Goal: Contribute content: Contribute content

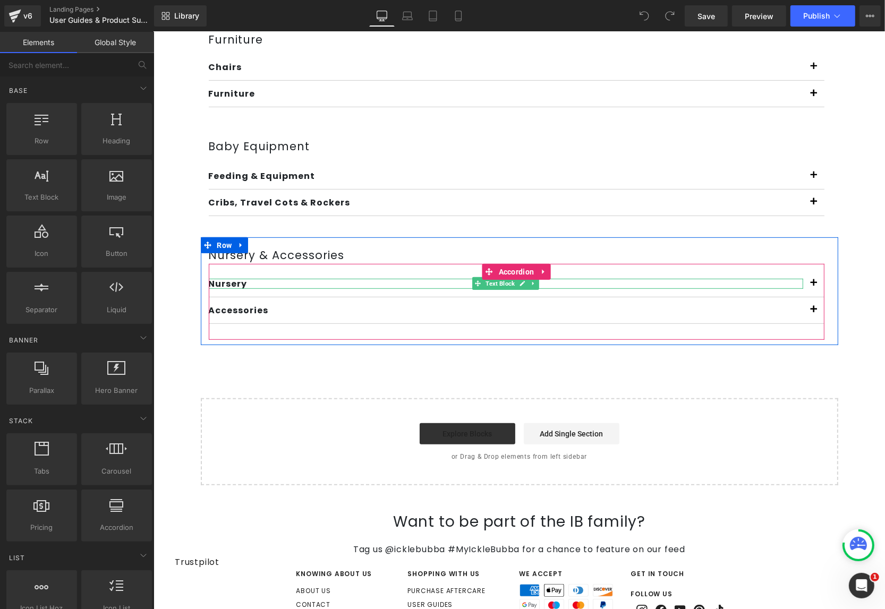
scroll to position [296, 0]
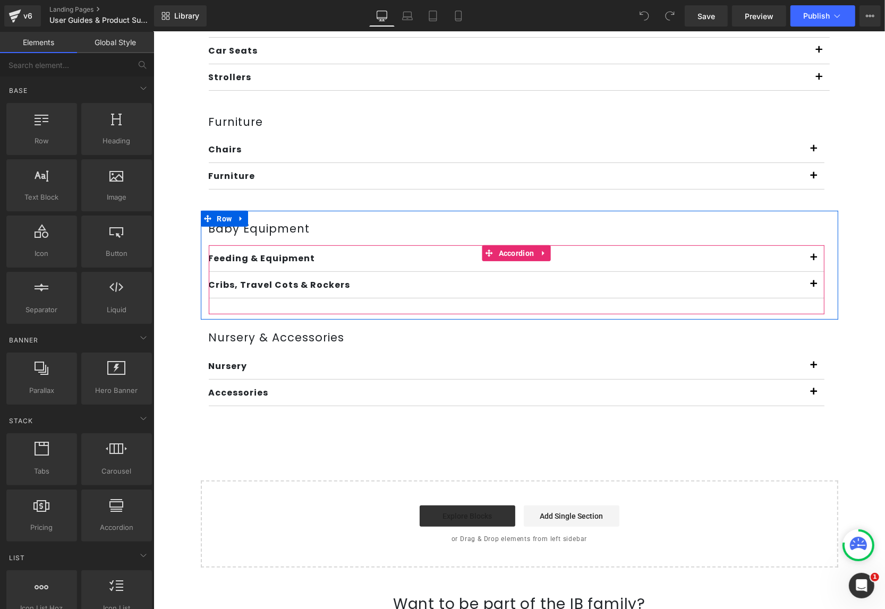
click at [804, 284] on button "button" at bounding box center [813, 284] width 21 height 26
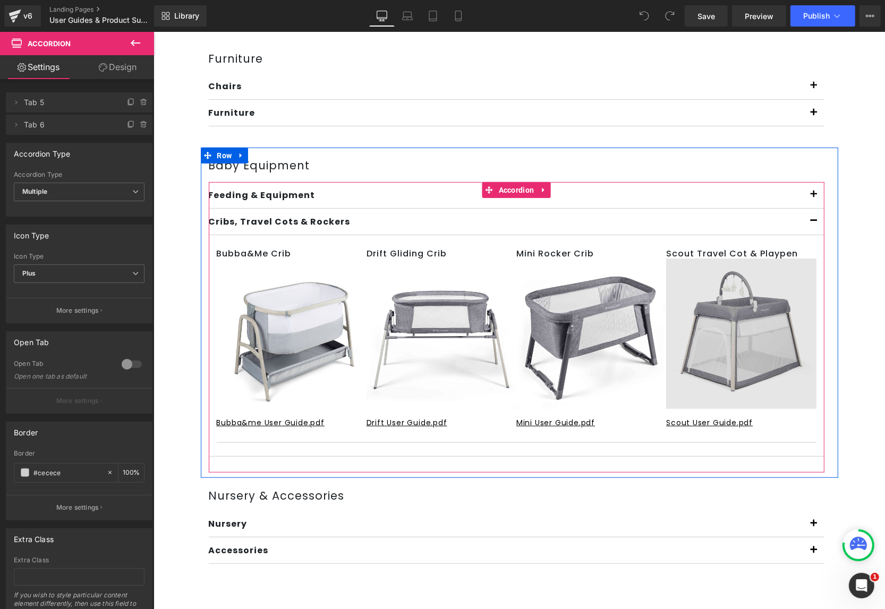
scroll to position [366, 0]
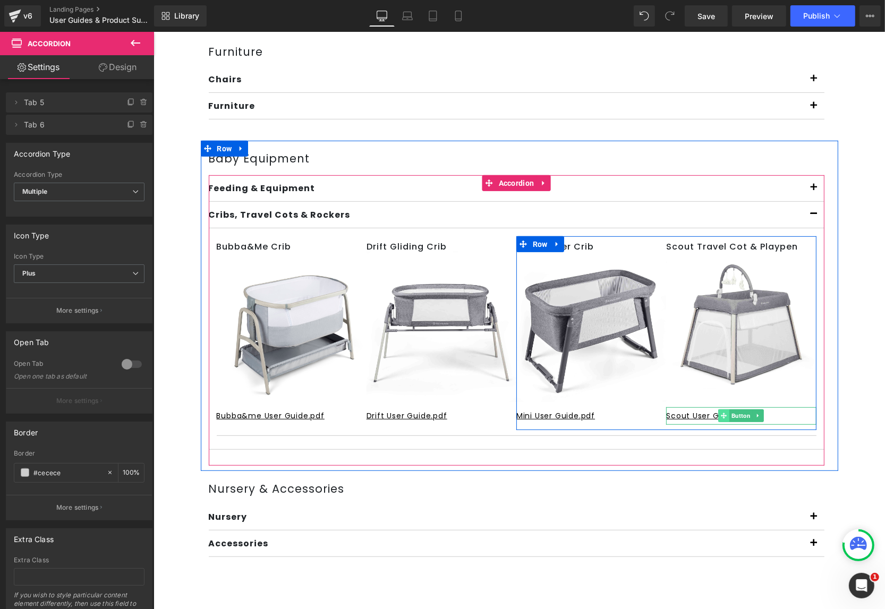
click at [721, 412] on icon at bounding box center [723, 415] width 6 height 6
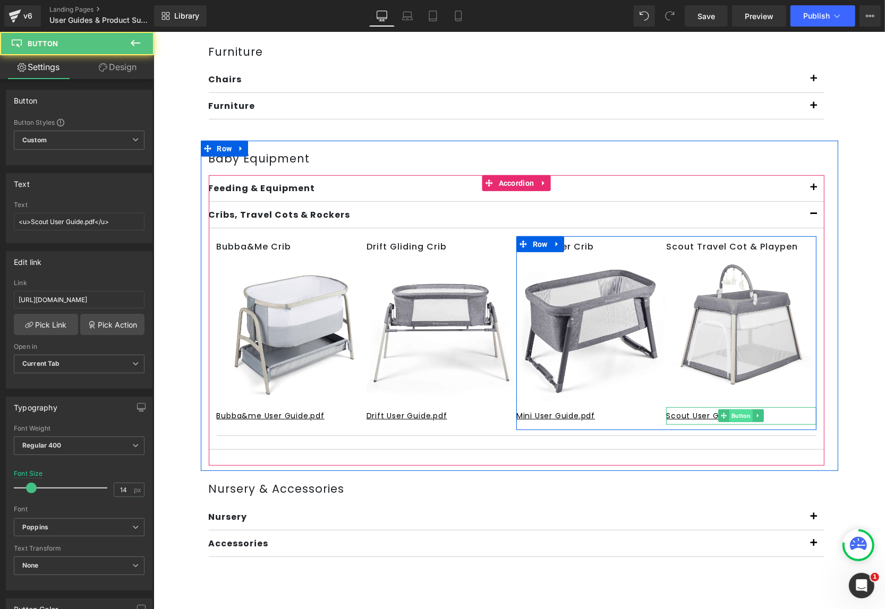
click at [732, 415] on span "Button" at bounding box center [740, 415] width 23 height 13
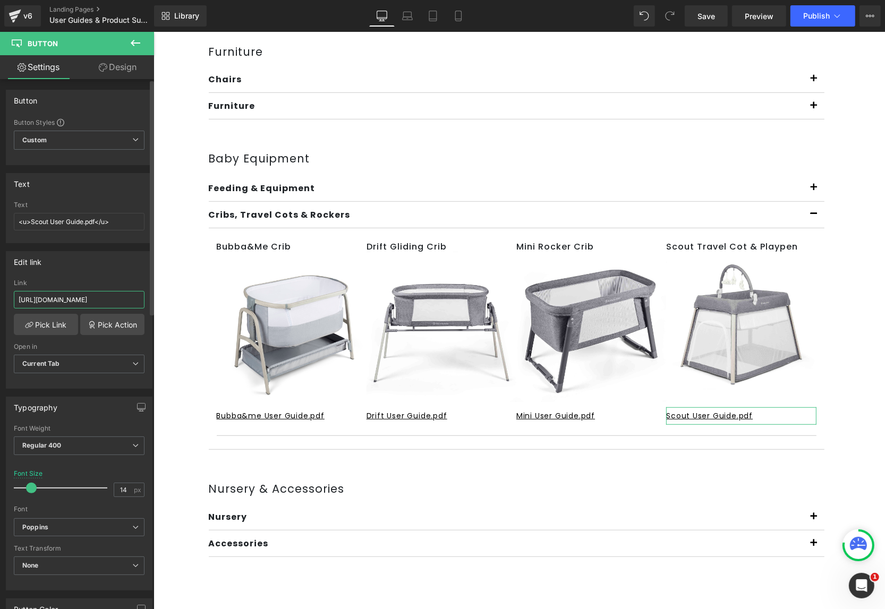
click at [79, 296] on input "[URL][DOMAIN_NAME]" at bounding box center [79, 300] width 131 height 18
click at [86, 296] on input "[URL][DOMAIN_NAME]" at bounding box center [79, 300] width 131 height 18
paste input "[DOMAIN_NAME][URL]"
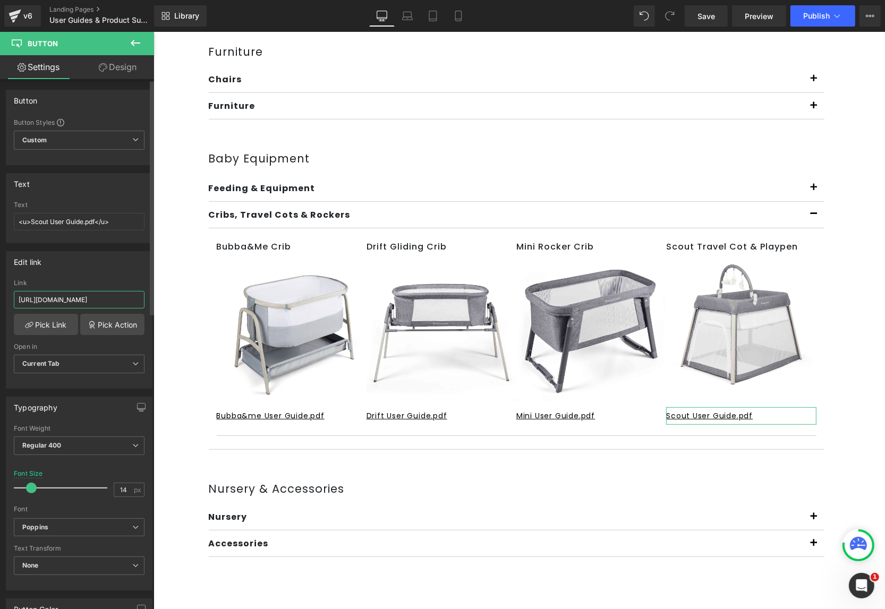
scroll to position [0, 1437]
type input "[URL][DOMAIN_NAME]"
click at [709, 28] on div "Library Desktop Desktop Laptop Tablet Mobile Save Preview Publish Scheduled Vie…" at bounding box center [519, 16] width 731 height 32
click at [716, 19] on link "Save" at bounding box center [706, 15] width 43 height 21
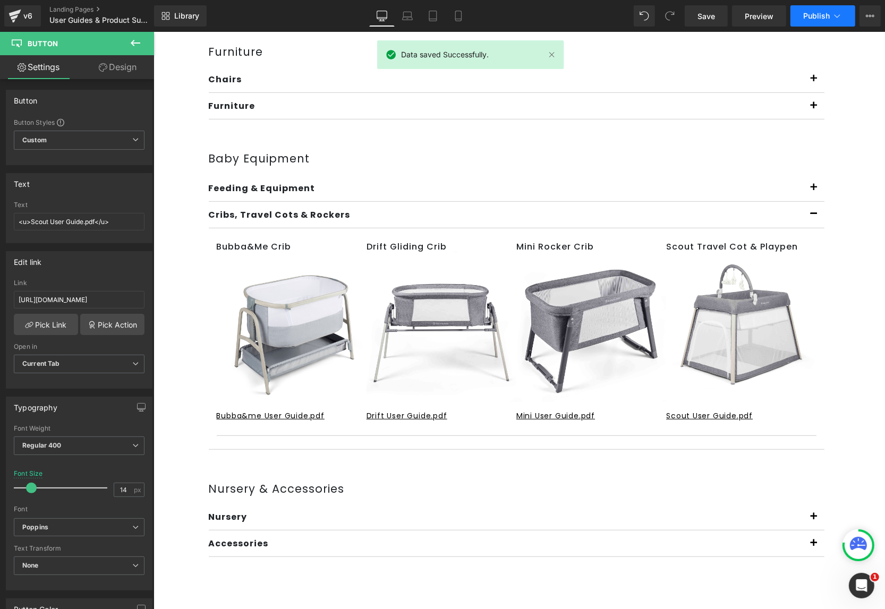
click at [816, 21] on button "Publish" at bounding box center [822, 15] width 65 height 21
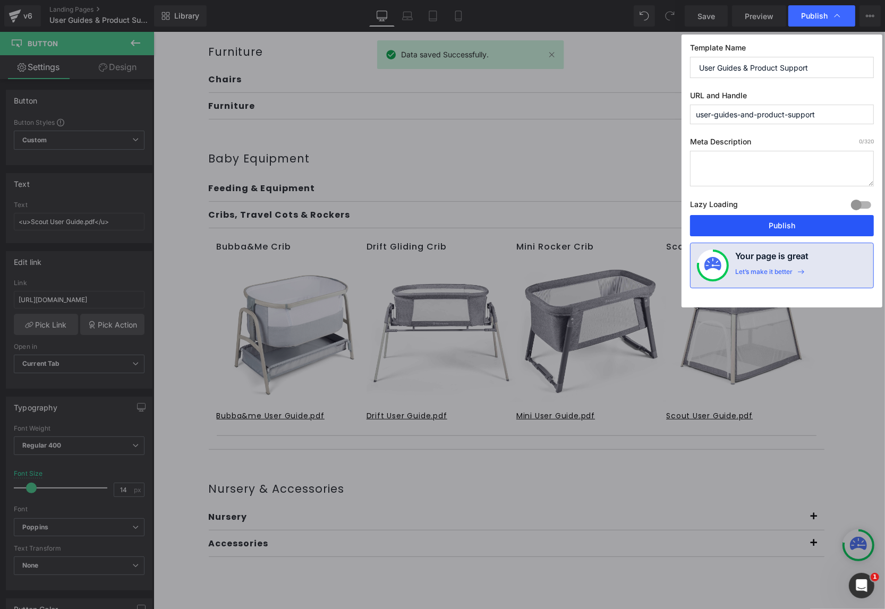
click at [754, 217] on button "Publish" at bounding box center [782, 225] width 184 height 21
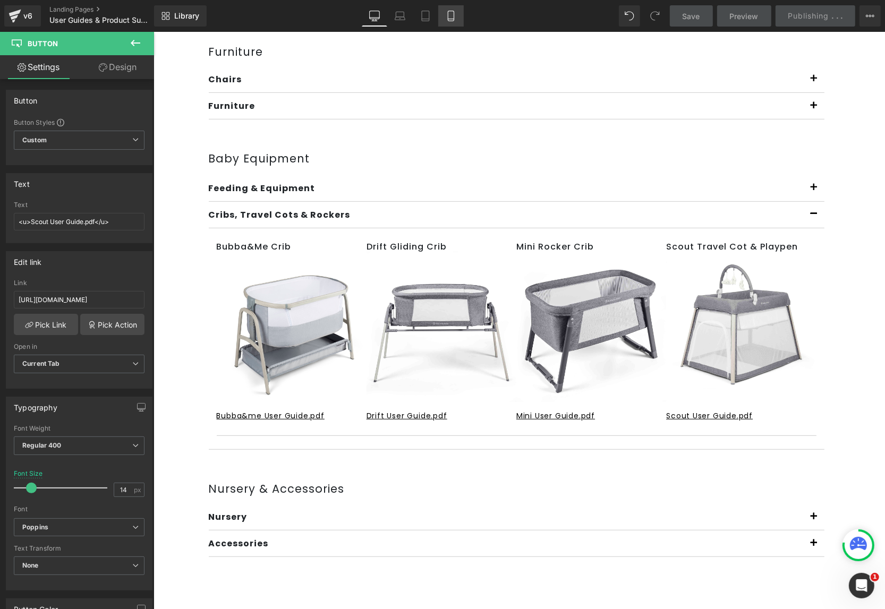
click at [452, 21] on link "Mobile" at bounding box center [450, 15] width 25 height 21
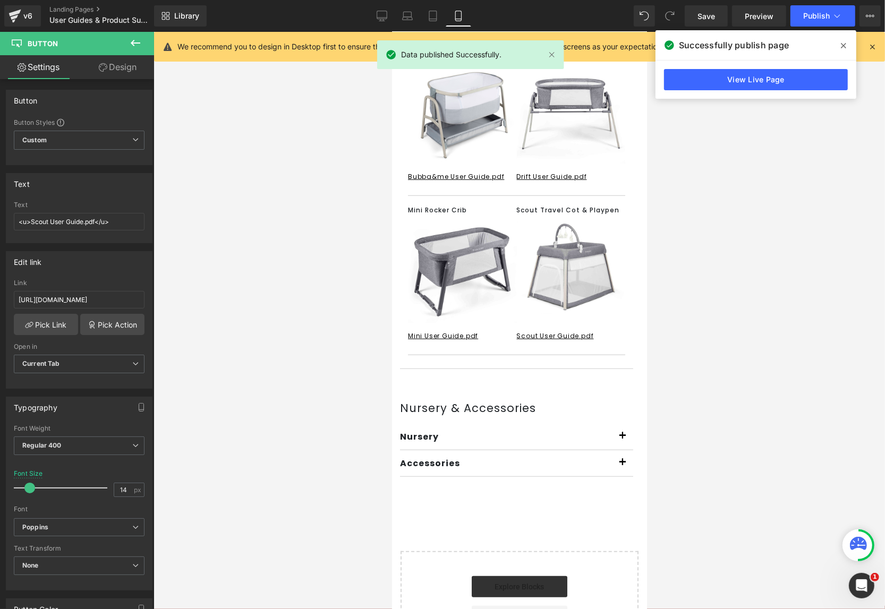
scroll to position [744, 0]
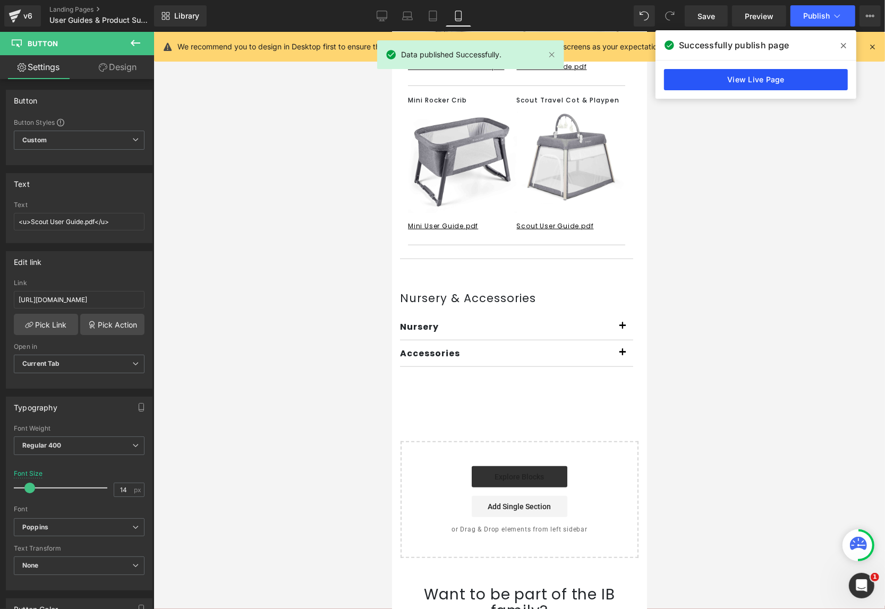
click at [782, 75] on link "View Live Page" at bounding box center [756, 79] width 184 height 21
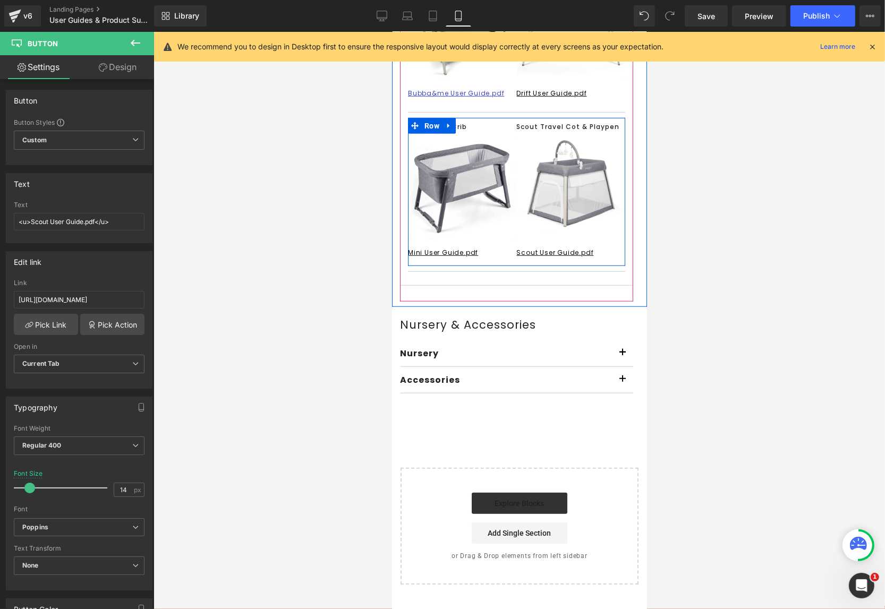
scroll to position [622, 0]
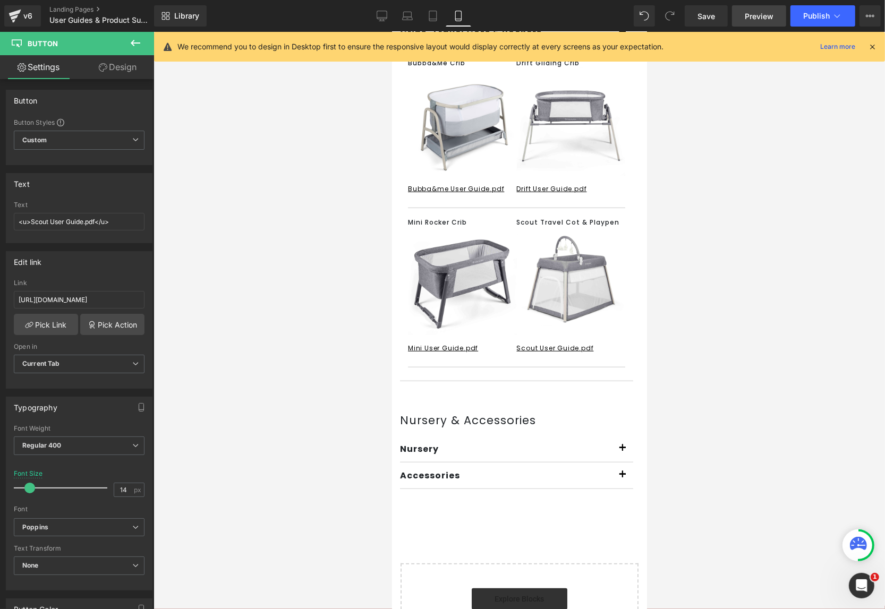
click at [749, 16] on span "Preview" at bounding box center [759, 16] width 29 height 11
